Goal: Transaction & Acquisition: Purchase product/service

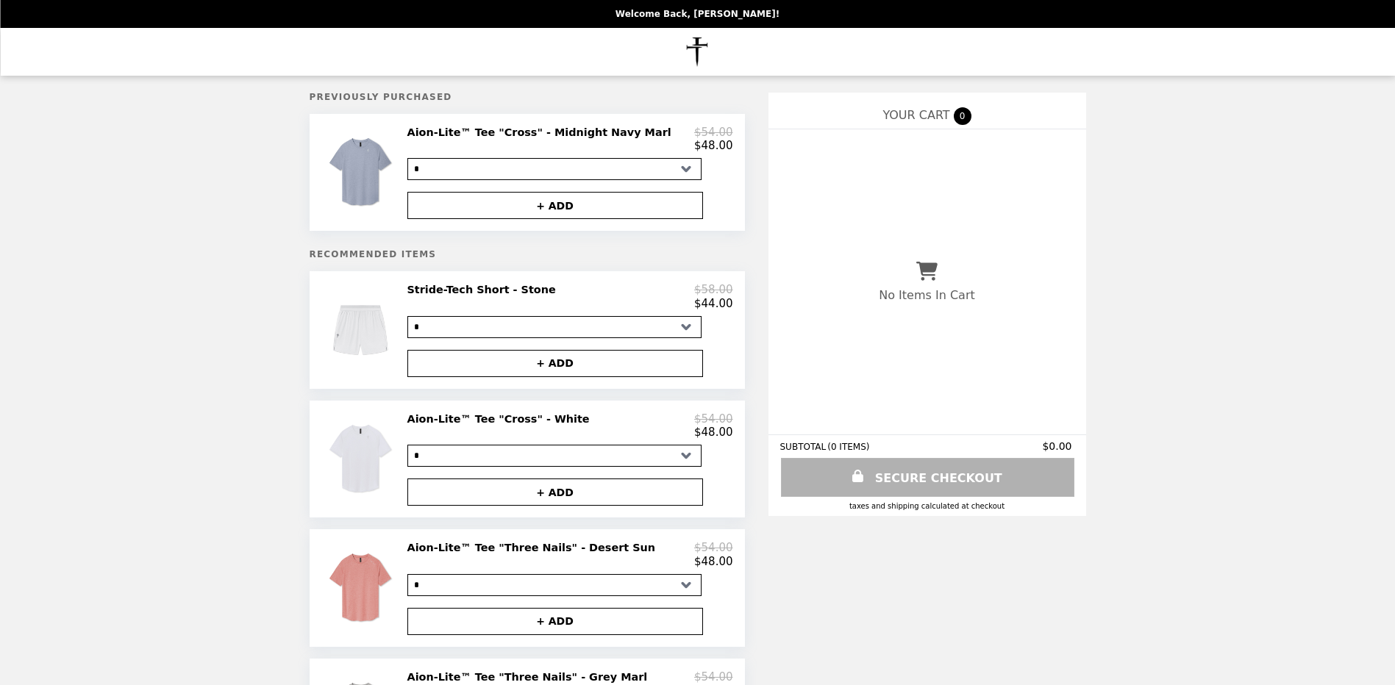
select select "*"
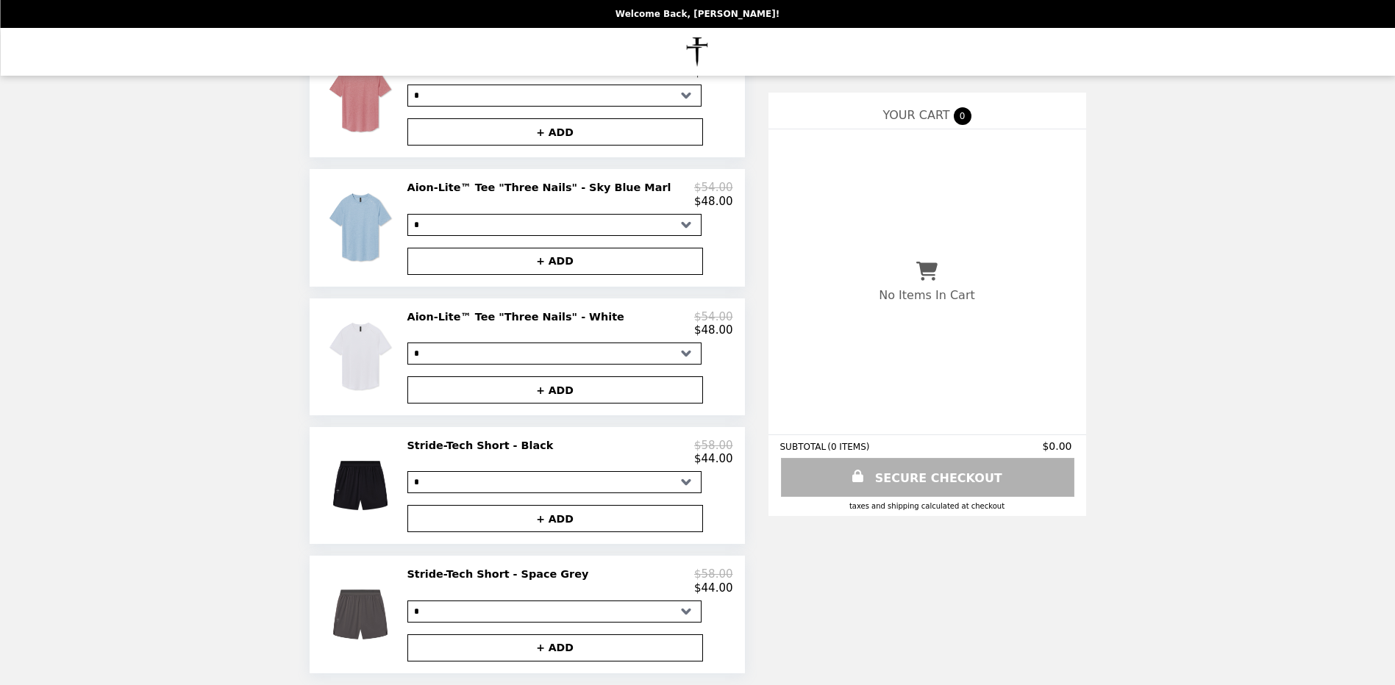
scroll to position [908, 0]
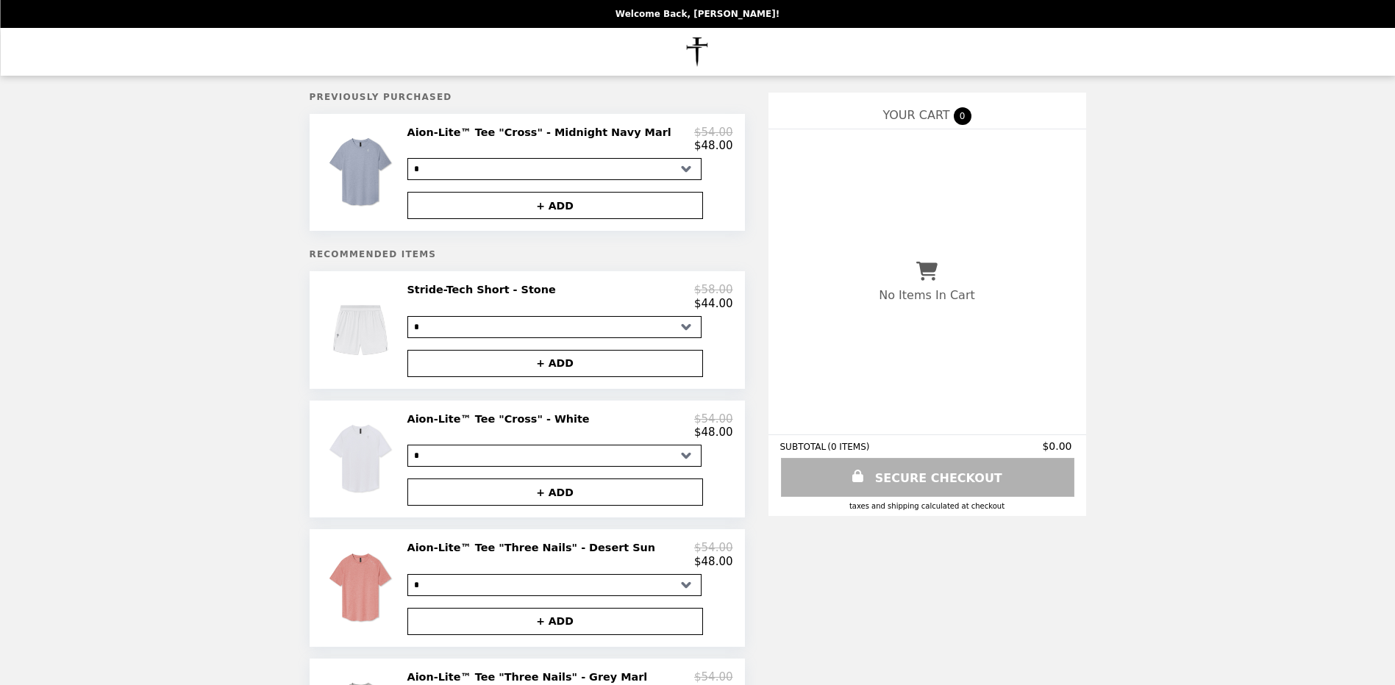
select select "*"
click at [378, 179] on img at bounding box center [362, 172] width 79 height 93
select select "*"
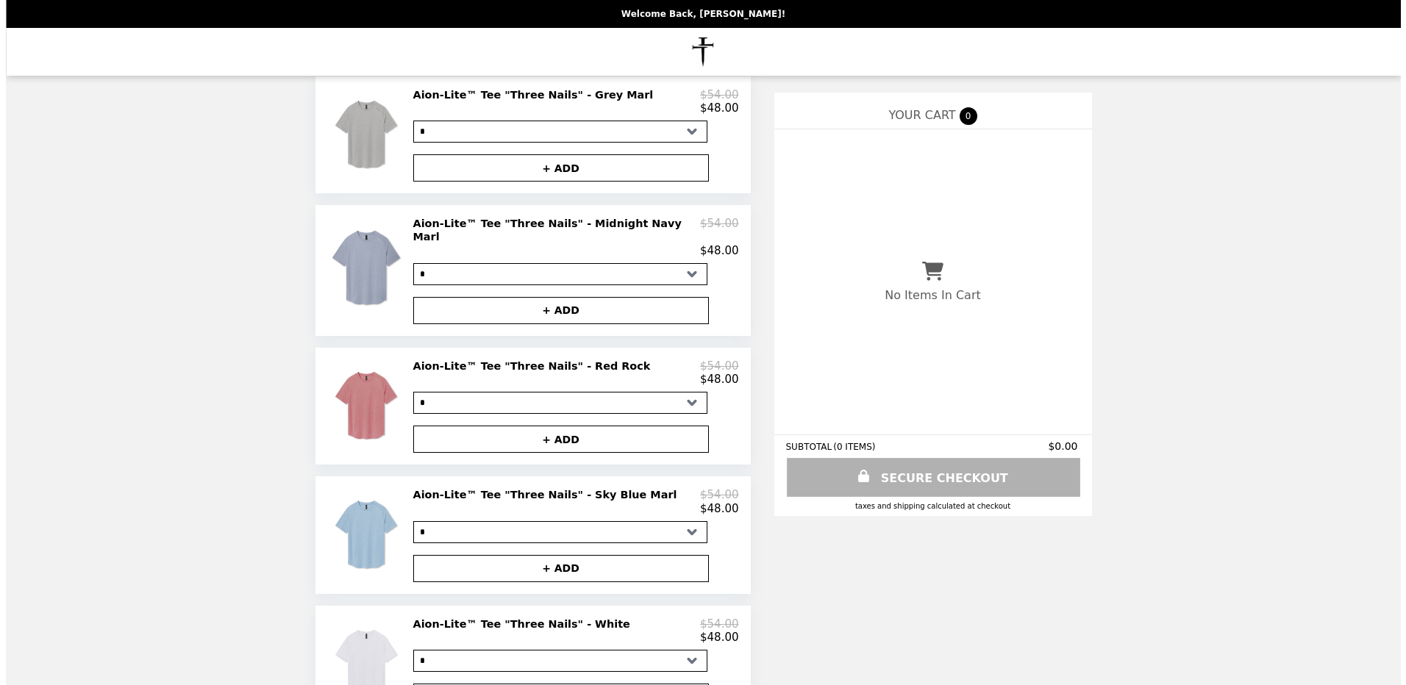
scroll to position [592, 0]
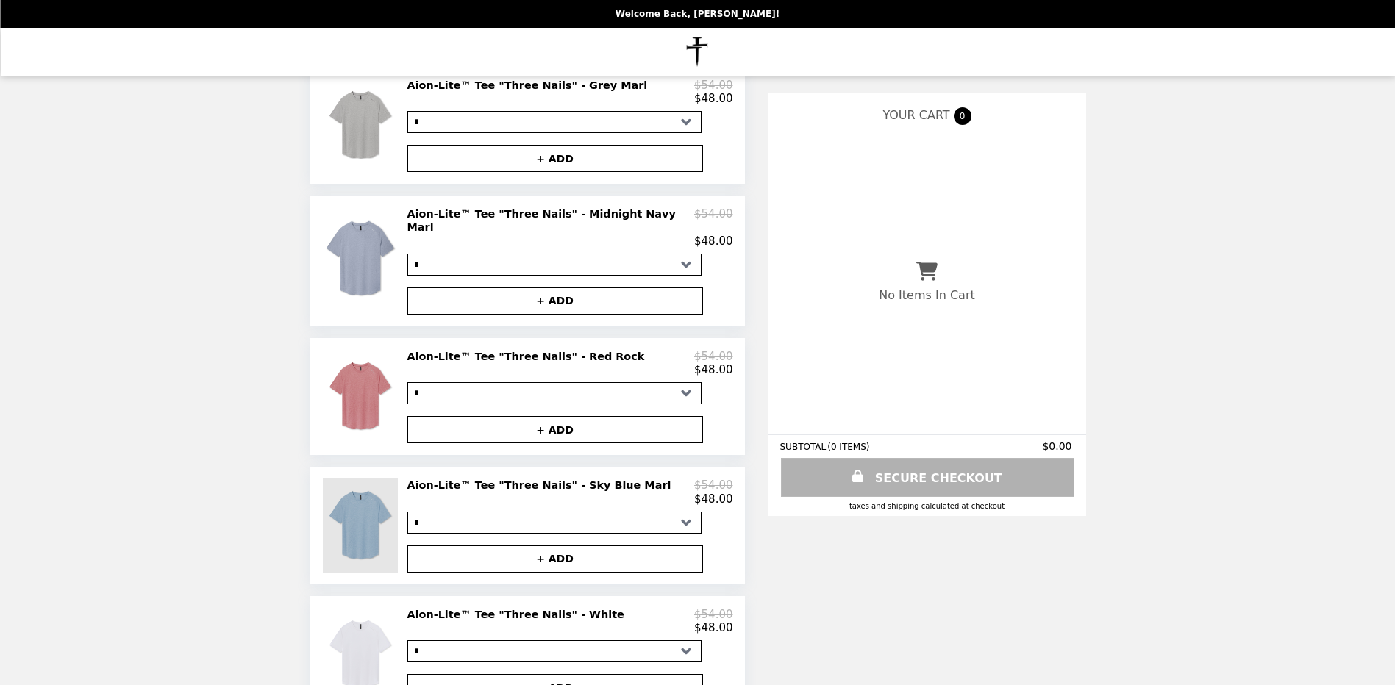
click at [393, 529] on img at bounding box center [362, 525] width 79 height 93
